Goal: Task Accomplishment & Management: Use online tool/utility

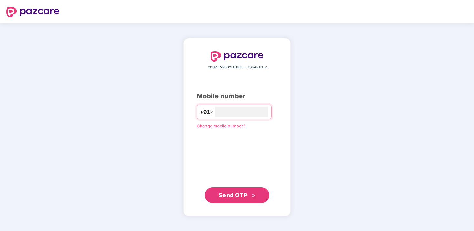
type input "**********"
click at [259, 195] on button "Send OTP" at bounding box center [237, 195] width 65 height 16
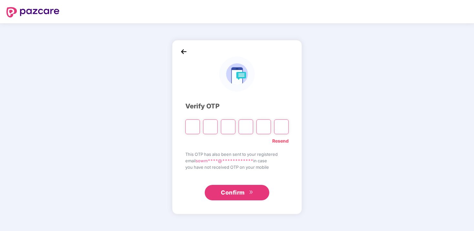
type input "*"
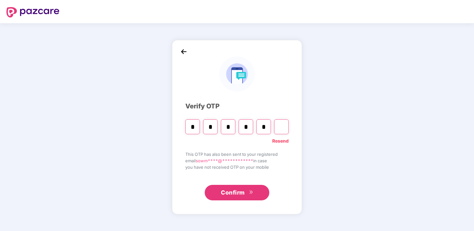
type input "*"
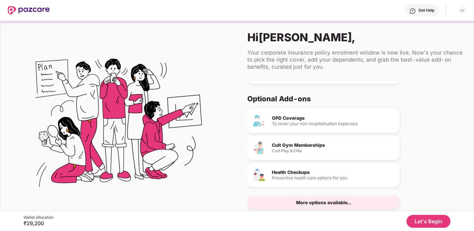
scroll to position [18, 0]
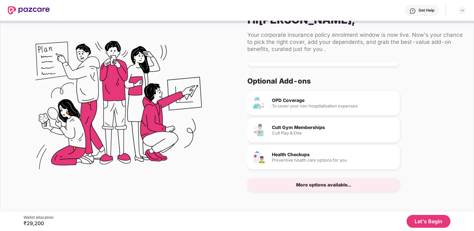
click at [434, 221] on button "Let's Begin" at bounding box center [429, 221] width 44 height 13
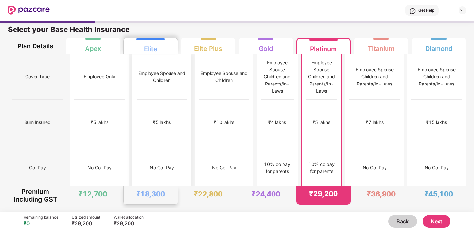
click at [147, 191] on div "₹12,000" at bounding box center [162, 214] width 50 height 46
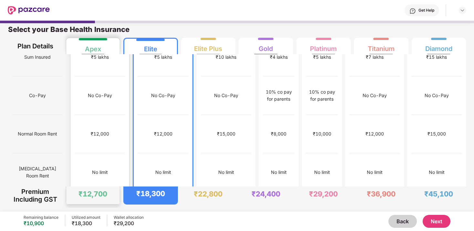
scroll to position [0, 0]
